Goal: Check status: Check status

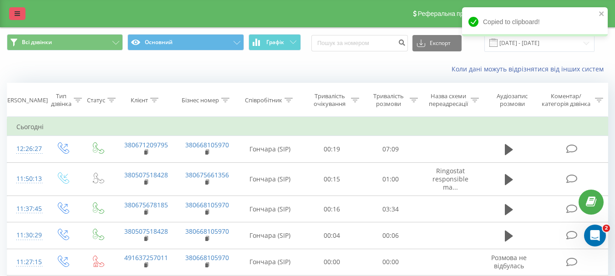
click at [10, 9] on link at bounding box center [17, 13] width 16 height 13
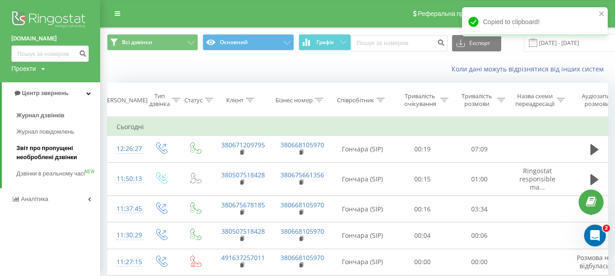
click at [40, 153] on span "Звіт про пропущені необроблені дзвінки" at bounding box center [55, 153] width 79 height 18
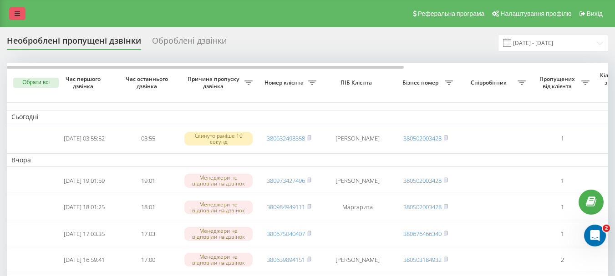
click at [11, 12] on link at bounding box center [17, 13] width 16 height 13
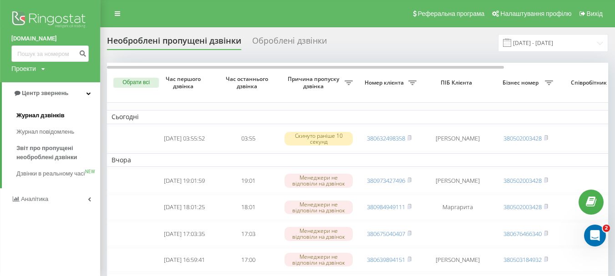
click at [50, 118] on span "Журнал дзвінків" at bounding box center [40, 115] width 48 height 9
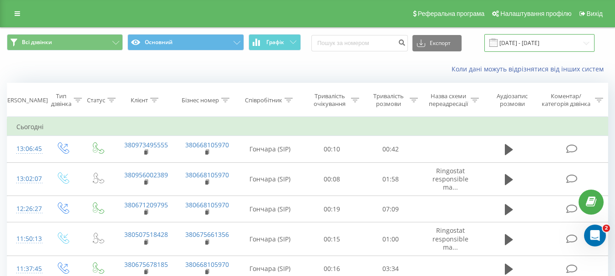
click at [538, 41] on input "[DATE] - [DATE]" at bounding box center [539, 43] width 110 height 18
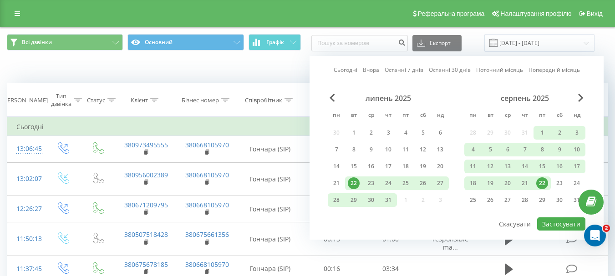
click at [542, 184] on div "22" at bounding box center [542, 183] width 12 height 12
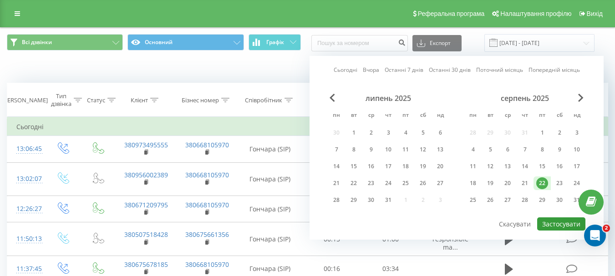
click at [548, 225] on button "Застосувати" at bounding box center [561, 224] width 48 height 13
type input "22.08.2025 - 22.08.2025"
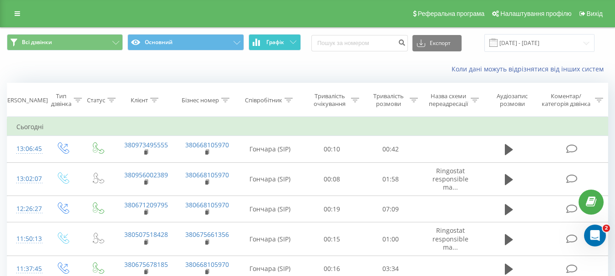
click at [283, 47] on button "Графік" at bounding box center [274, 42] width 52 height 16
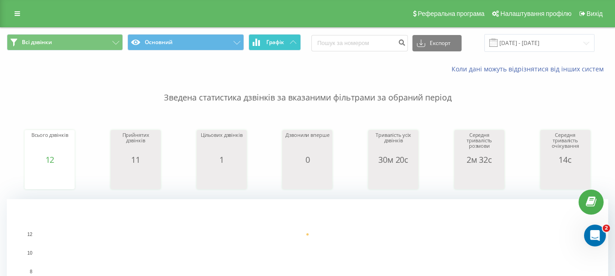
click at [284, 43] on button "Графік" at bounding box center [274, 42] width 52 height 16
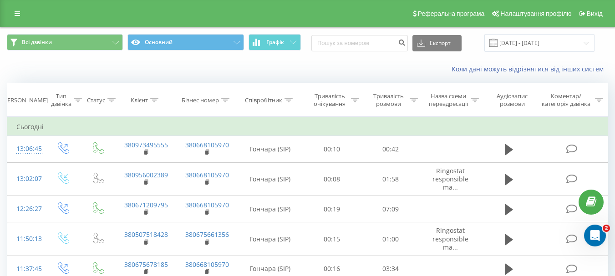
click at [25, 6] on div "Реферальна програма Налаштування профілю Вихід" at bounding box center [307, 13] width 615 height 27
click at [10, 17] on link at bounding box center [17, 13] width 16 height 13
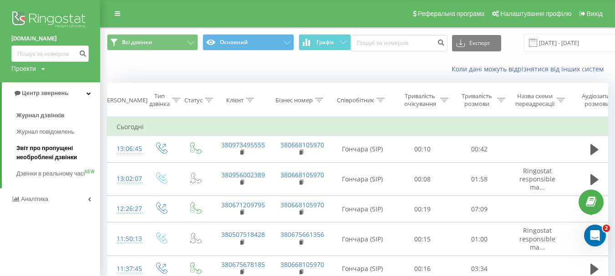
click at [44, 153] on span "Звіт про пропущені необроблені дзвінки" at bounding box center [55, 153] width 79 height 18
